Goal: Navigation & Orientation: Find specific page/section

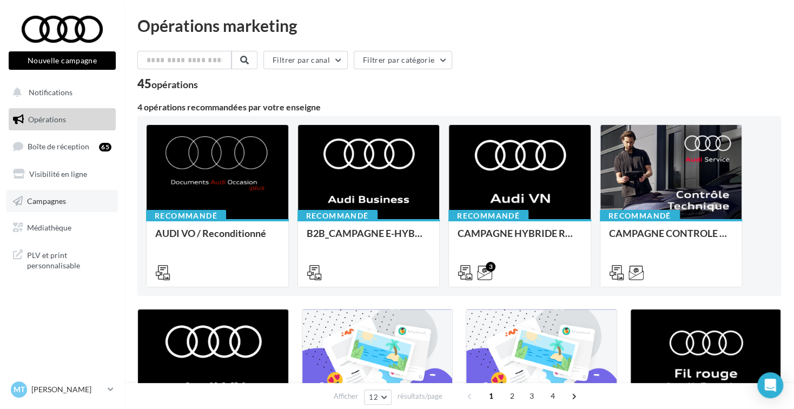
click at [86, 198] on link "Campagnes" at bounding box center [61, 201] width 111 height 23
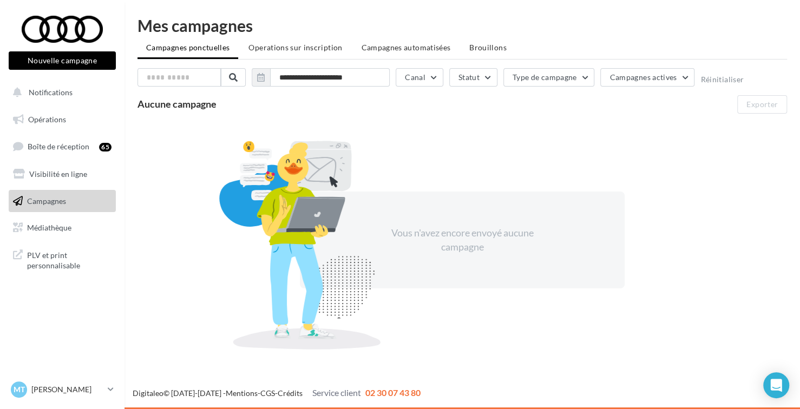
click at [386, 50] on span "Campagnes automatisées" at bounding box center [405, 47] width 89 height 9
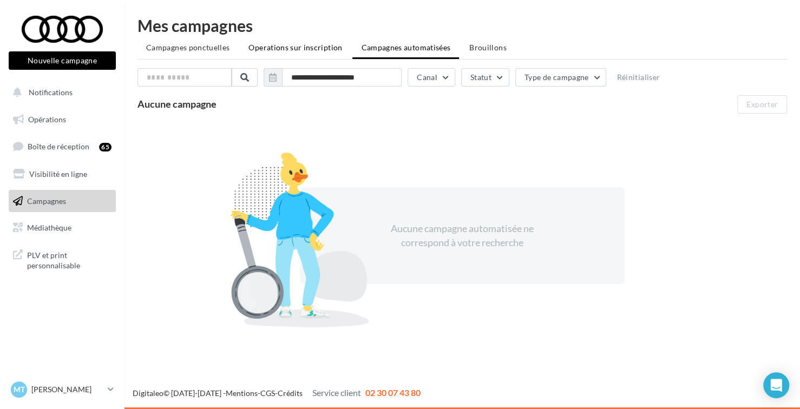
click at [322, 54] on li "Operations sur inscription" at bounding box center [295, 47] width 111 height 19
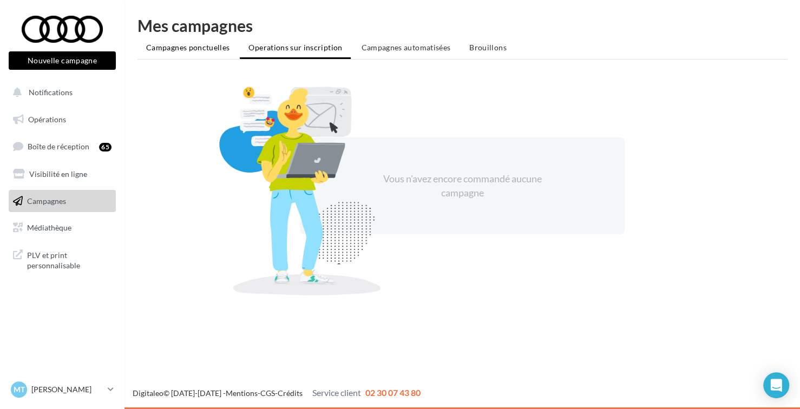
click at [214, 51] on span "Campagnes ponctuelles" at bounding box center [187, 47] width 83 height 9
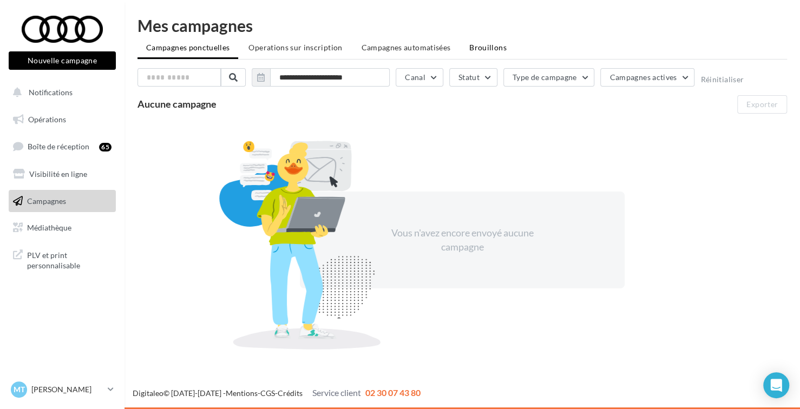
click at [487, 44] on span "Brouillons" at bounding box center [487, 47] width 37 height 9
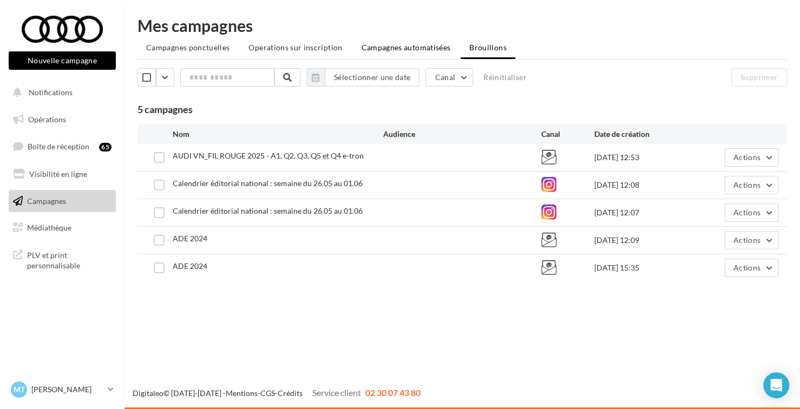
click at [430, 46] on span "Campagnes automatisées" at bounding box center [405, 47] width 89 height 9
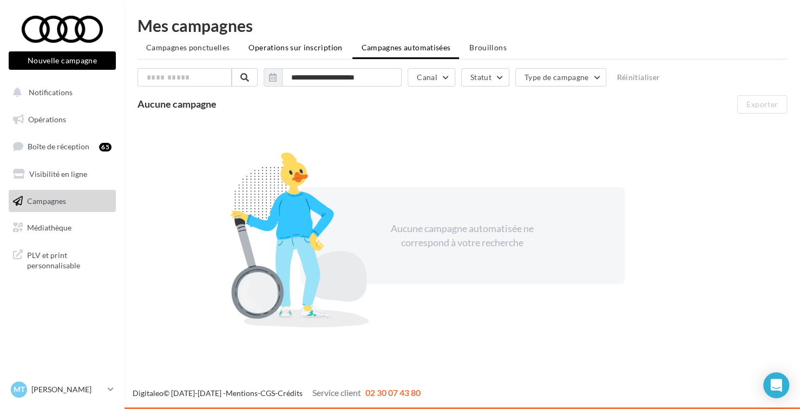
click at [309, 52] on li "Operations sur inscription" at bounding box center [295, 47] width 111 height 19
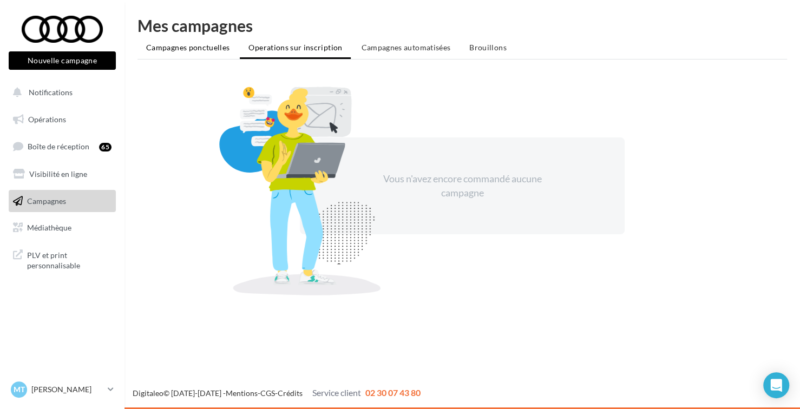
click at [195, 51] on span "Campagnes ponctuelles" at bounding box center [187, 47] width 83 height 9
